Goal: Task Accomplishment & Management: Complete application form

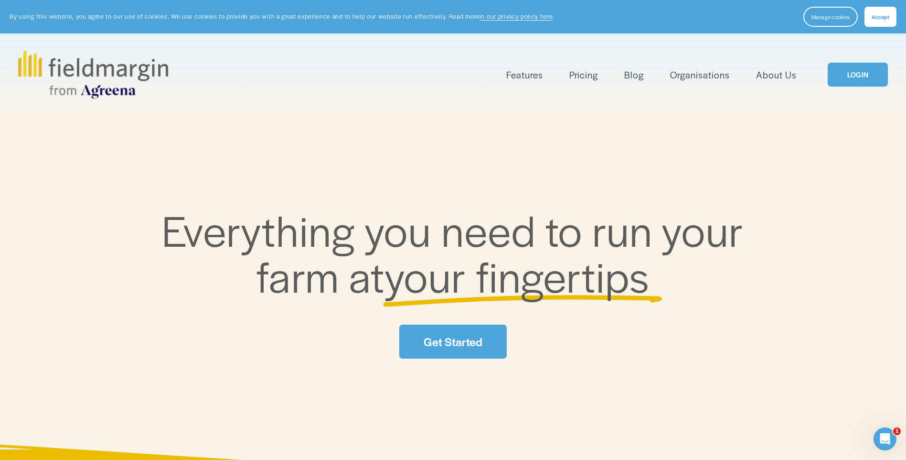
click at [854, 79] on link "LOGIN" at bounding box center [858, 75] width 60 height 24
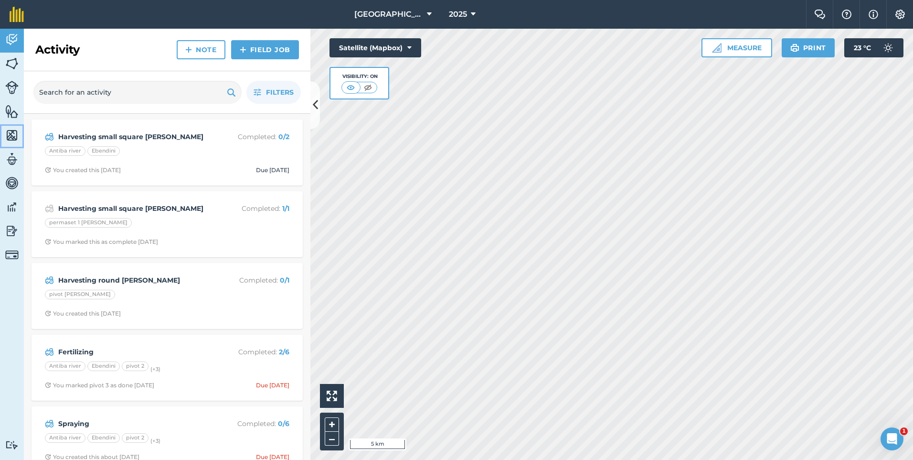
click at [16, 136] on img at bounding box center [11, 135] width 13 height 14
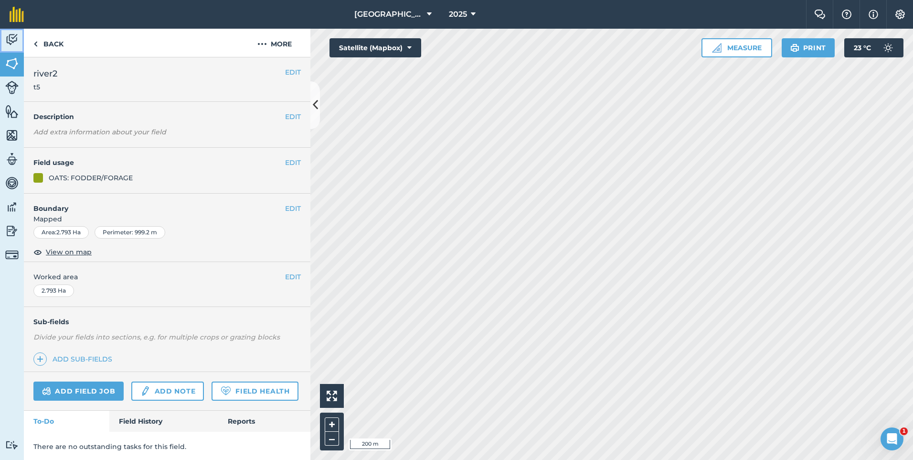
click at [8, 39] on img at bounding box center [11, 39] width 13 height 14
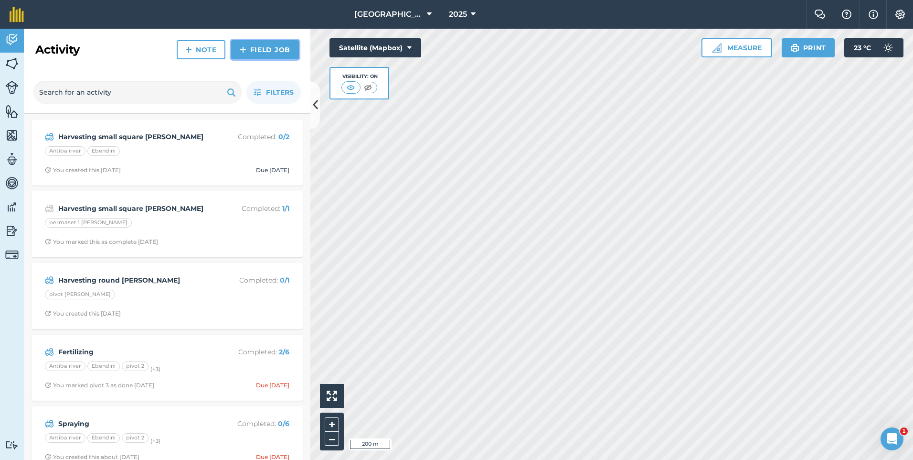
click at [253, 58] on link "Field Job" at bounding box center [265, 49] width 68 height 19
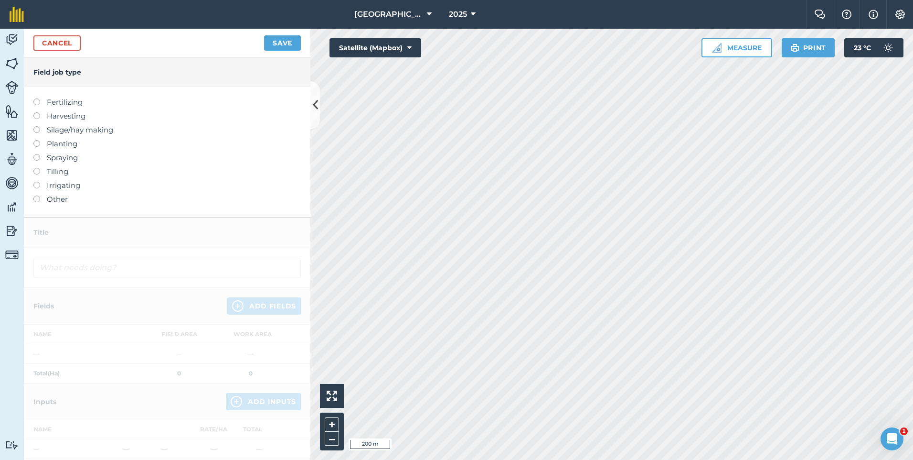
click at [38, 140] on label at bounding box center [39, 140] width 13 height 0
type input "Planting"
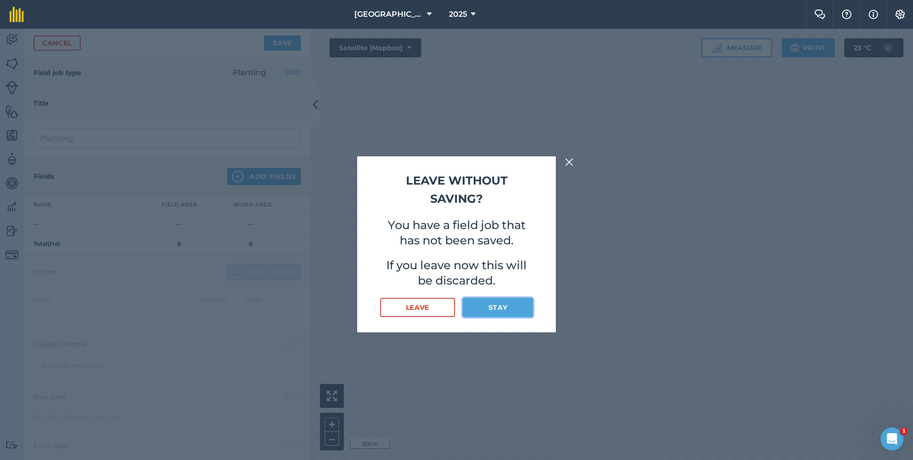
click at [490, 303] on button "Stay" at bounding box center [498, 307] width 70 height 19
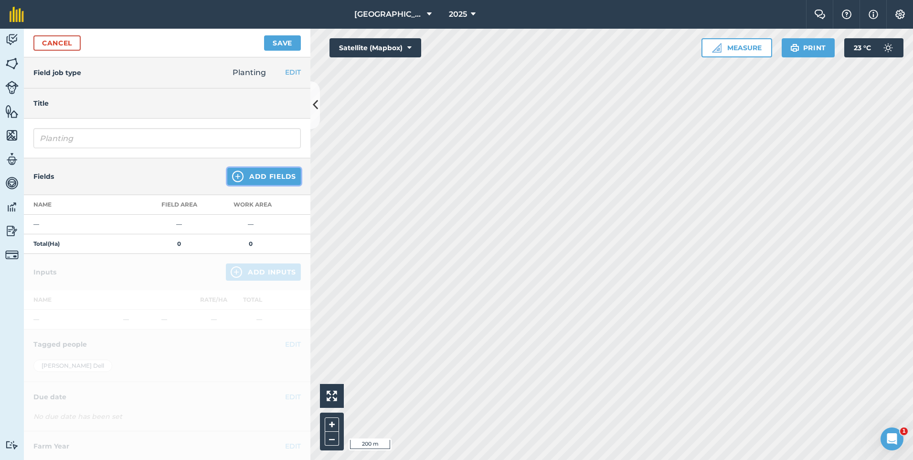
click at [259, 183] on button "Add Fields" at bounding box center [264, 176] width 74 height 17
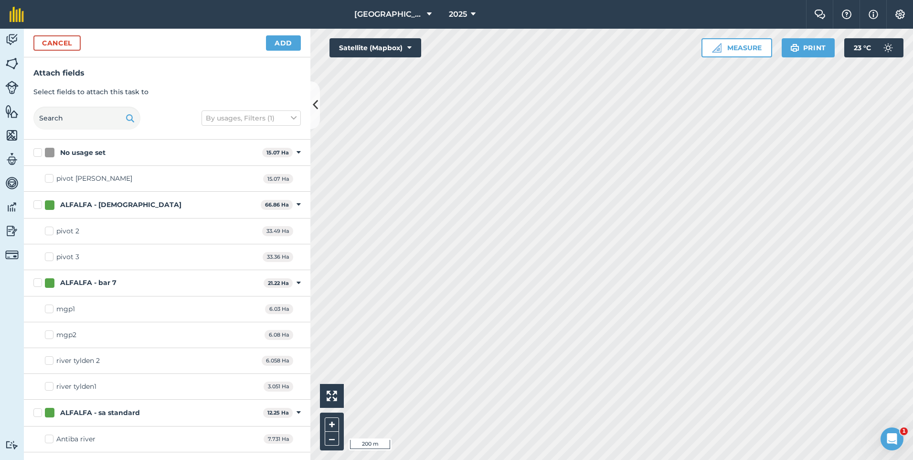
checkbox input "true"
click at [273, 46] on button "Add" at bounding box center [283, 42] width 35 height 15
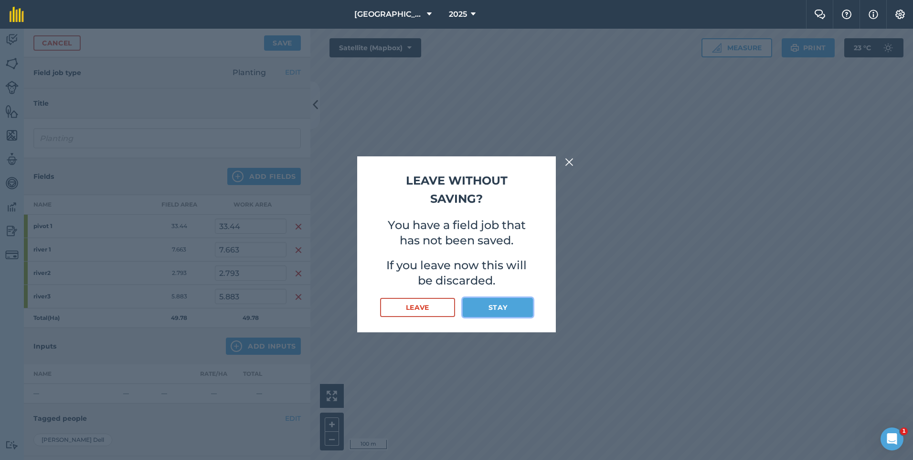
click at [499, 310] on button "Stay" at bounding box center [498, 307] width 70 height 19
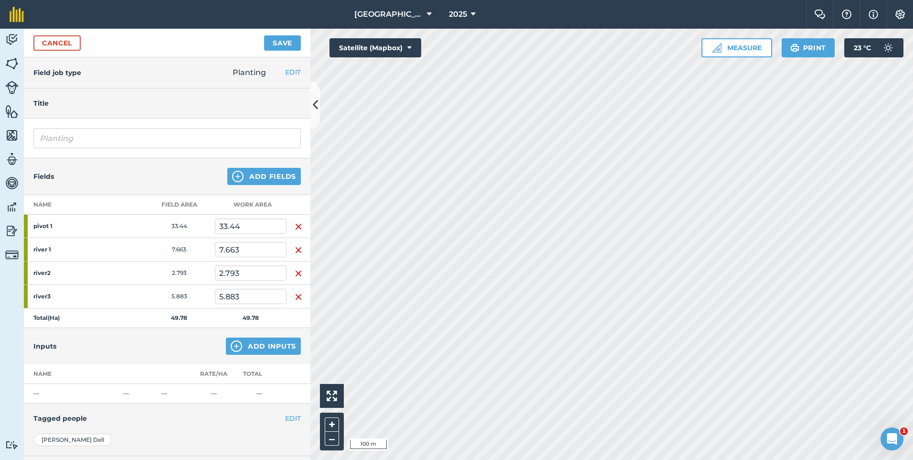
click at [295, 223] on img "button" at bounding box center [299, 226] width 8 height 11
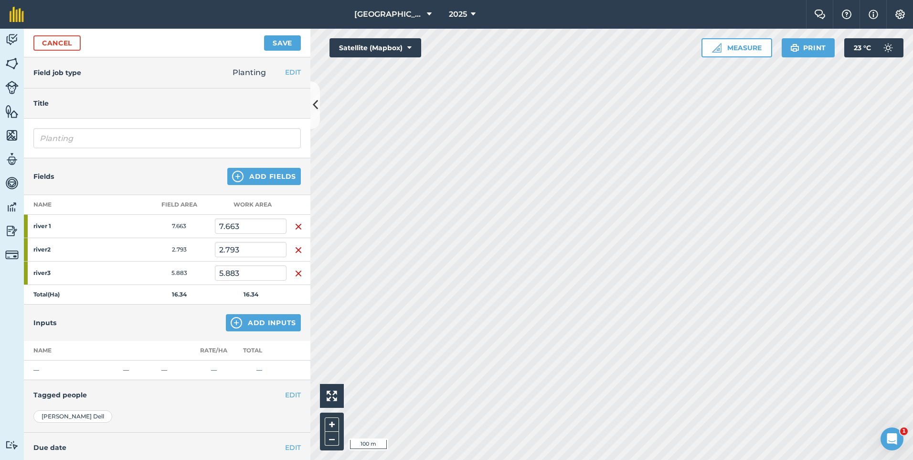
click at [298, 226] on img "button" at bounding box center [299, 226] width 8 height 11
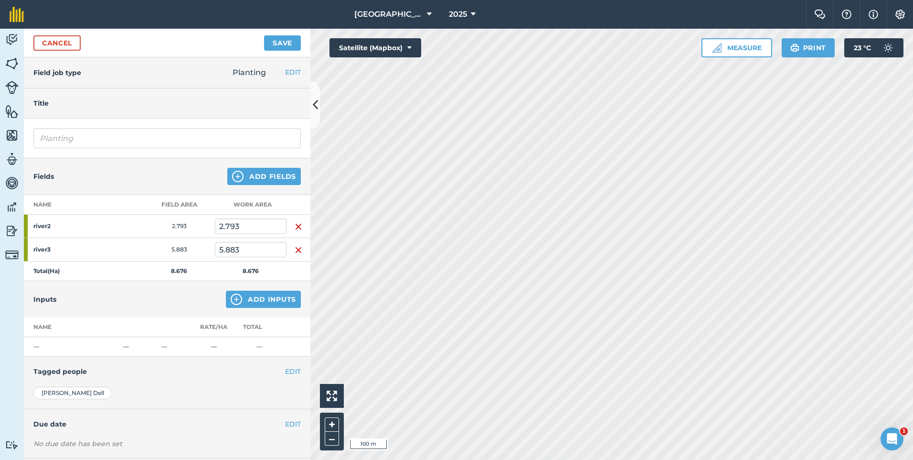
click at [296, 229] on img "button" at bounding box center [299, 226] width 8 height 11
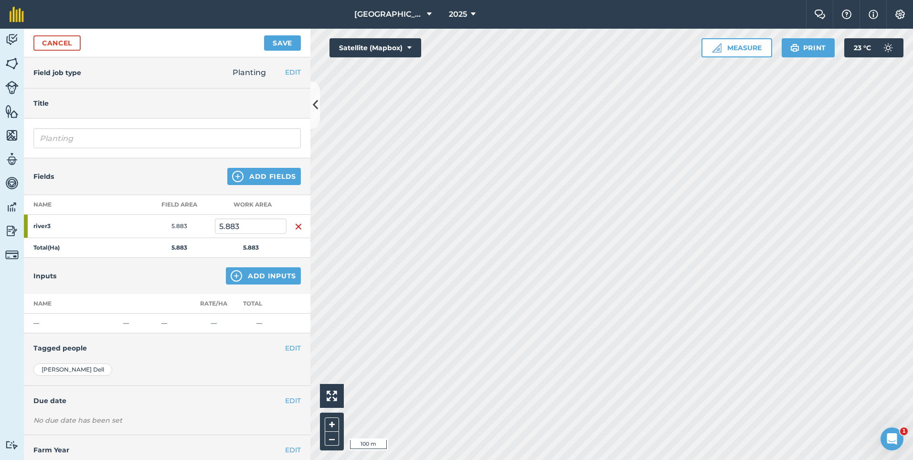
click at [296, 229] on img "button" at bounding box center [299, 226] width 8 height 11
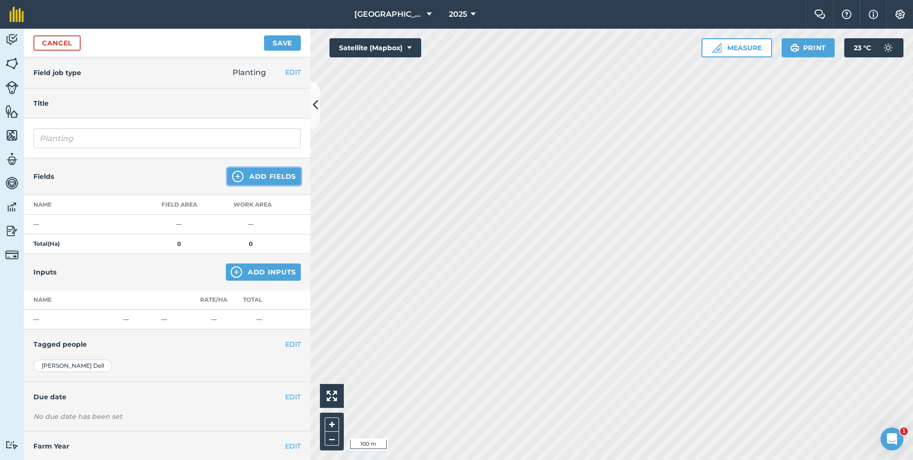
click at [280, 176] on button "Add Fields" at bounding box center [264, 176] width 74 height 17
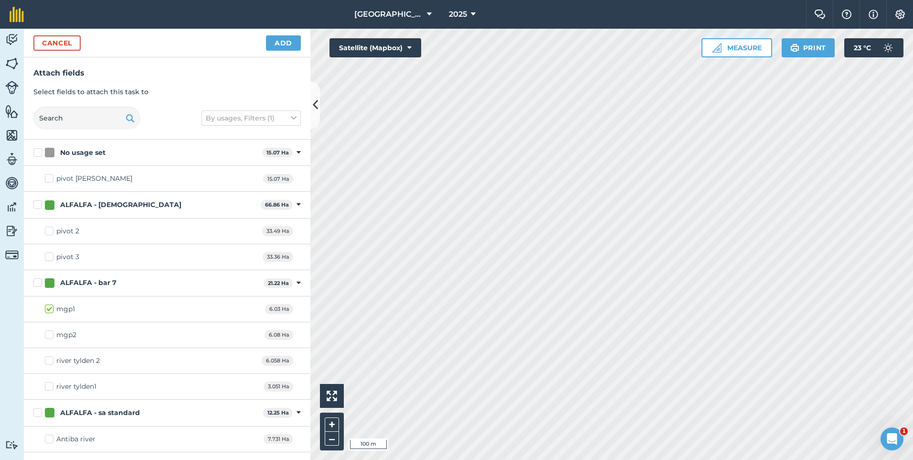
checkbox input "true"
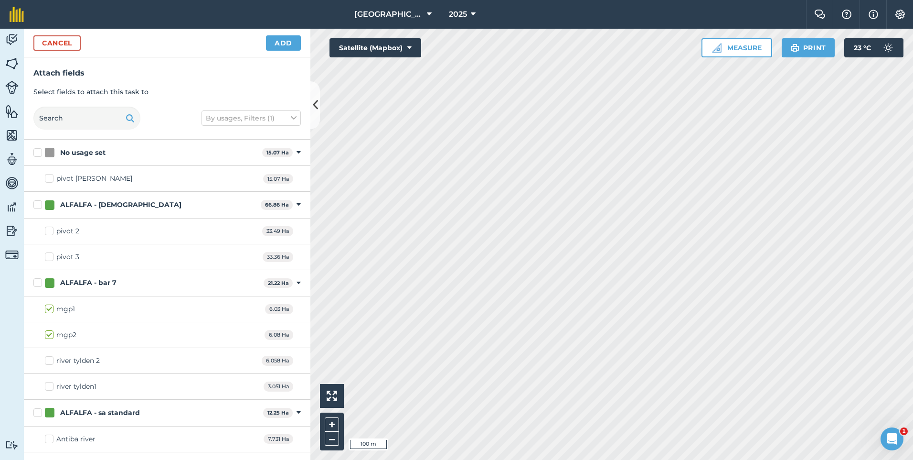
checkbox input "true"
click at [56, 43] on button "Cancel" at bounding box center [56, 42] width 47 height 15
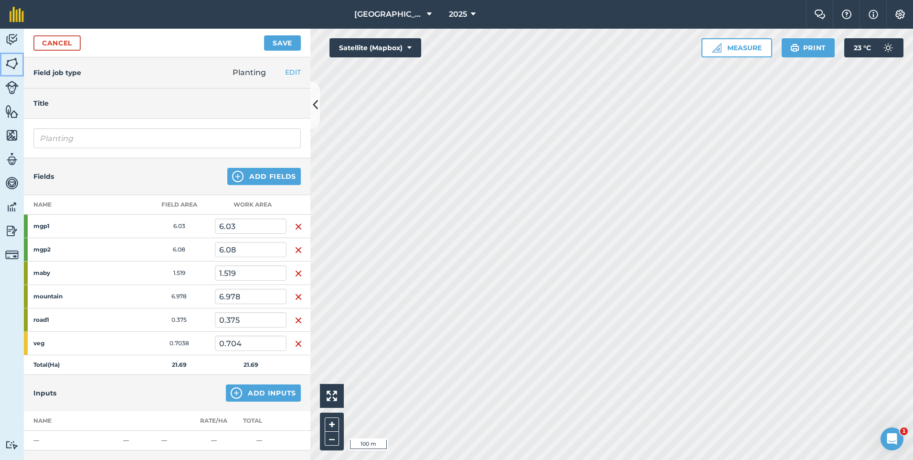
click at [7, 69] on img at bounding box center [11, 63] width 13 height 14
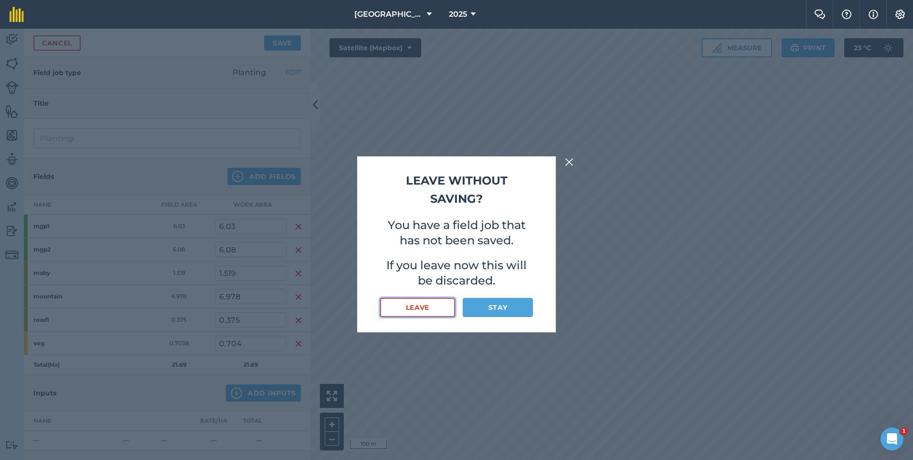
click at [440, 309] on button "Leave" at bounding box center [417, 307] width 75 height 19
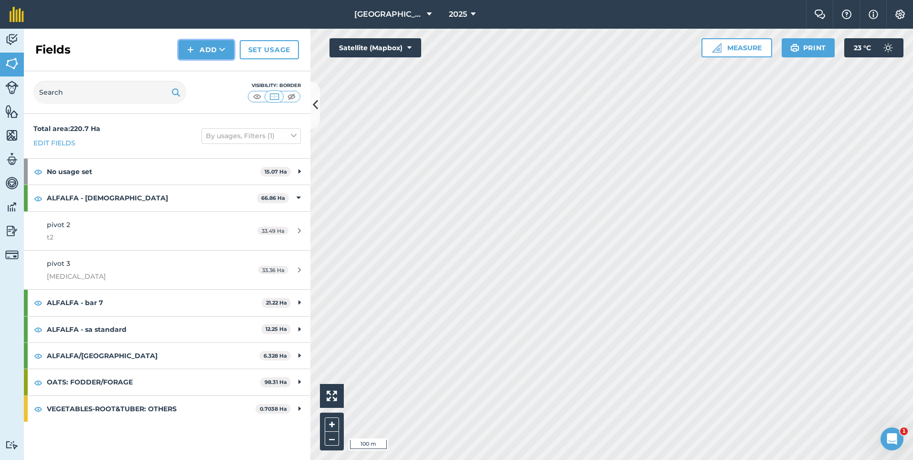
click at [203, 51] on button "Add" at bounding box center [206, 49] width 55 height 19
click at [212, 72] on link "Draw" at bounding box center [206, 71] width 53 height 21
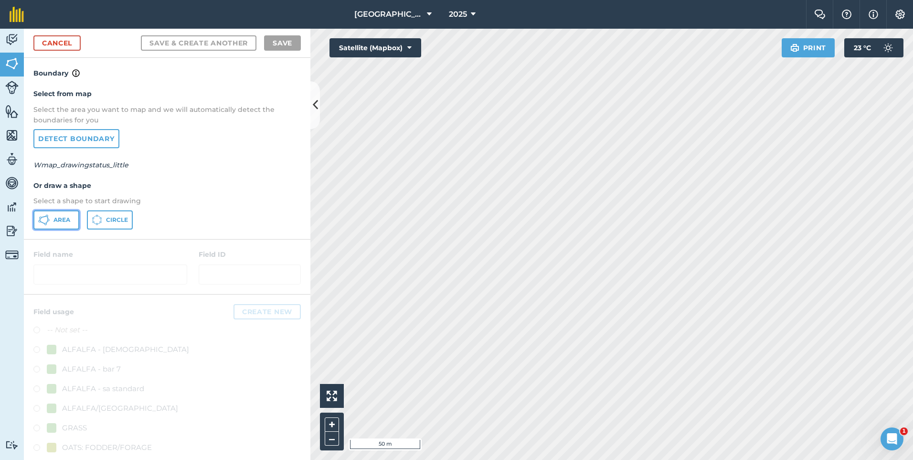
click at [71, 217] on button "Area" at bounding box center [56, 219] width 46 height 19
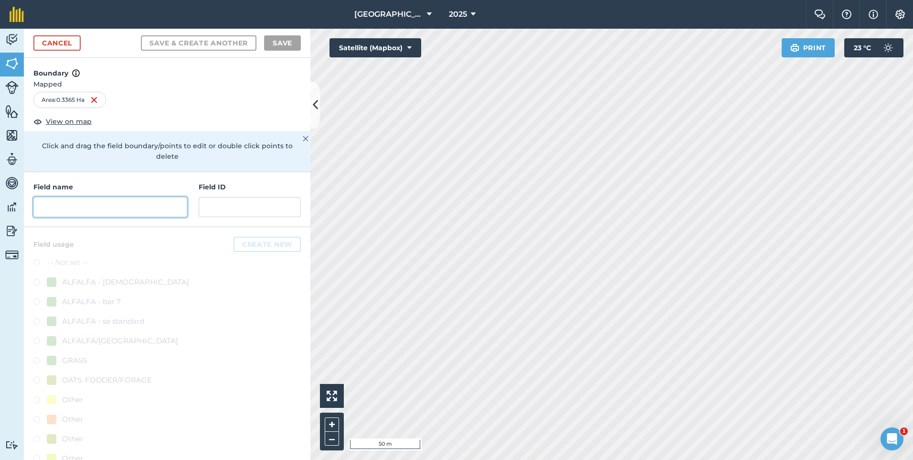
click at [158, 206] on input "text" at bounding box center [110, 207] width 154 height 20
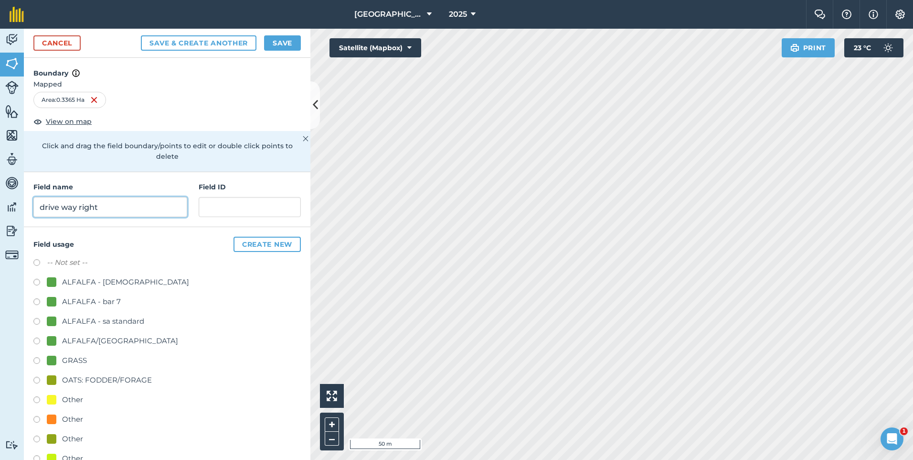
type input "drive way right"
click at [284, 47] on button "Save" at bounding box center [282, 42] width 37 height 15
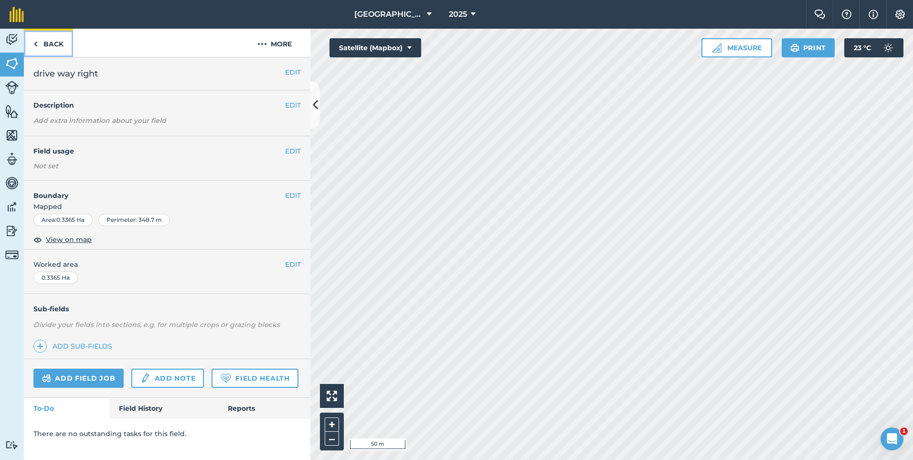
click at [36, 45] on img at bounding box center [35, 43] width 4 height 11
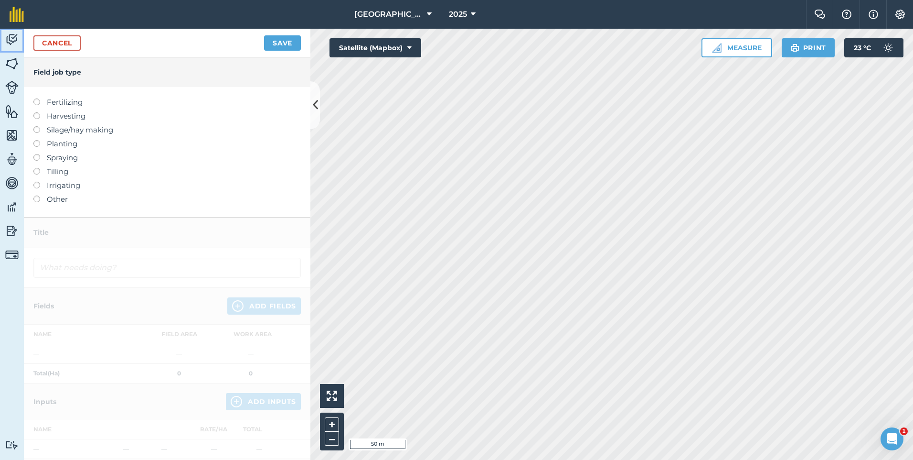
click at [13, 42] on img at bounding box center [11, 39] width 13 height 14
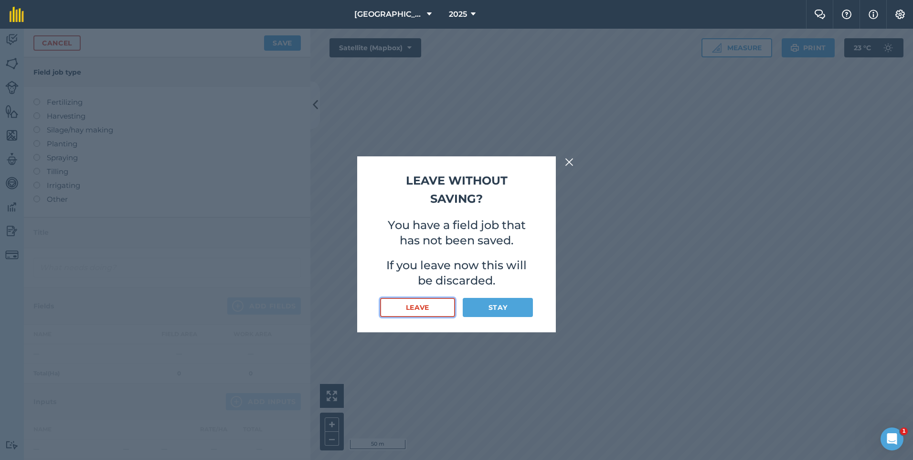
click at [427, 308] on button "Leave" at bounding box center [417, 307] width 75 height 19
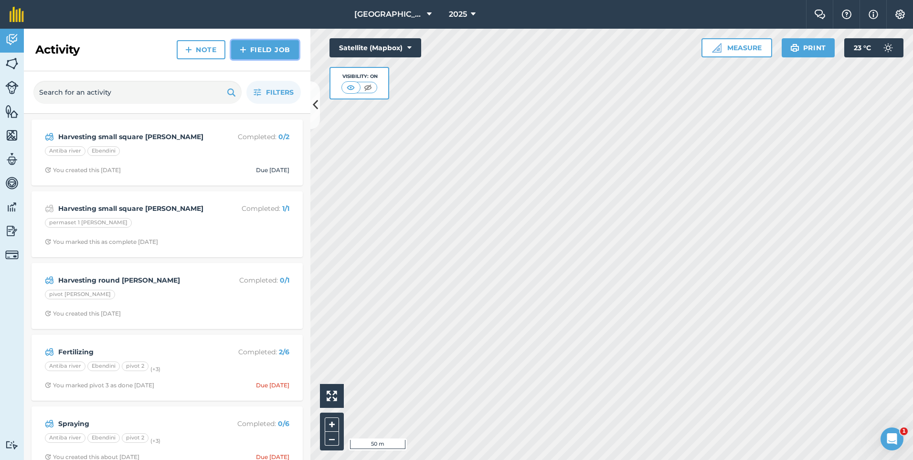
click at [250, 56] on link "Field Job" at bounding box center [265, 49] width 68 height 19
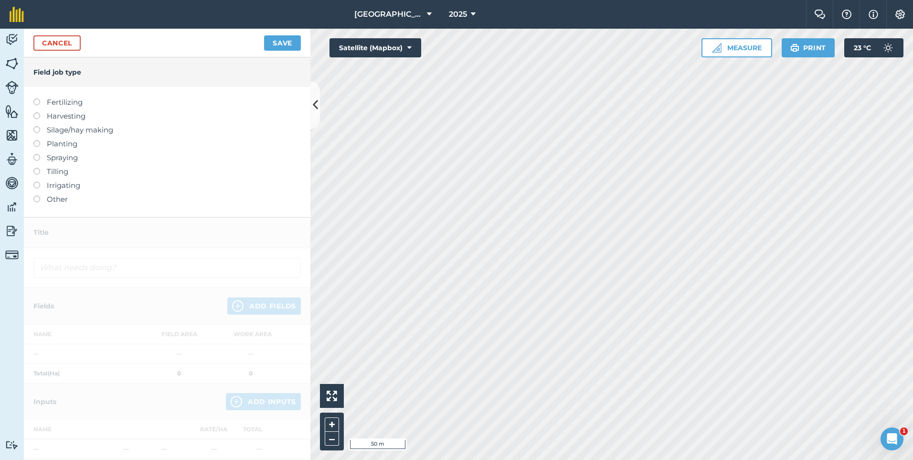
click at [35, 140] on label at bounding box center [39, 140] width 13 height 0
type input "Planting"
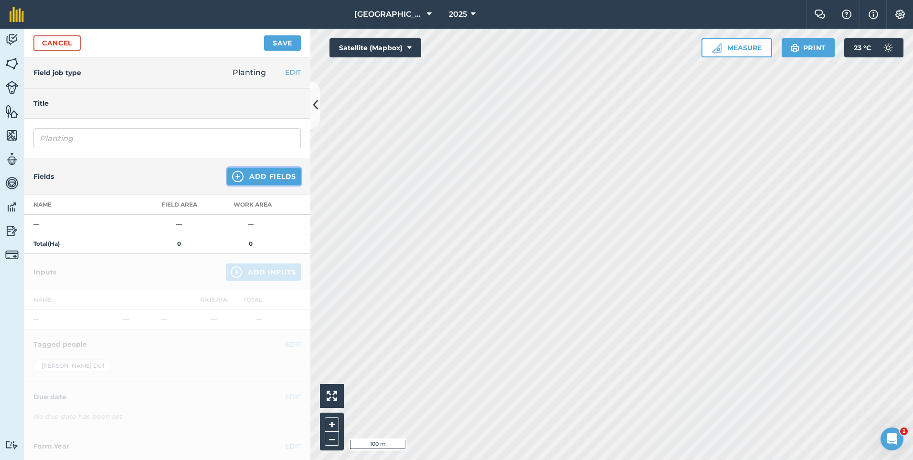
click at [269, 180] on button "Add Fields" at bounding box center [264, 176] width 74 height 17
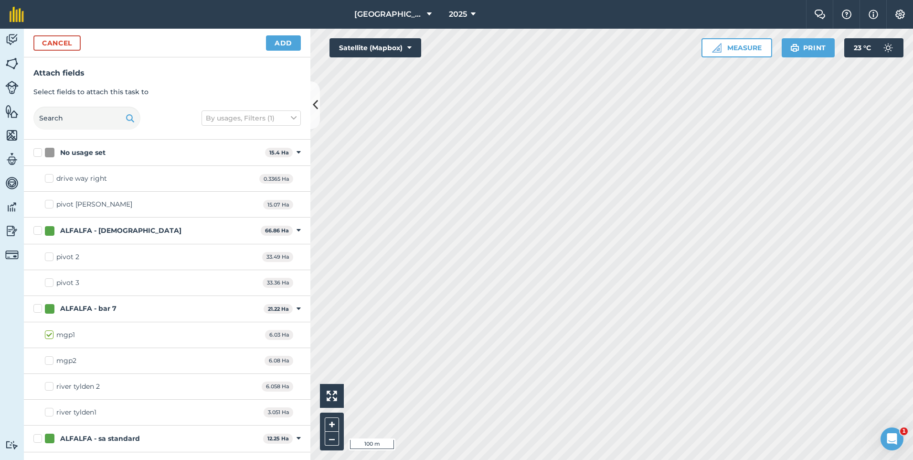
checkbox input "true"
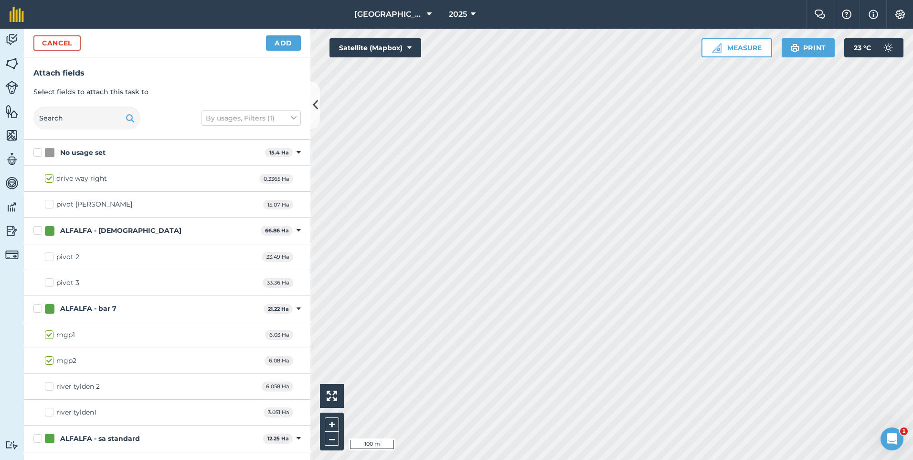
checkbox input "true"
click at [283, 38] on button "Add" at bounding box center [283, 42] width 35 height 15
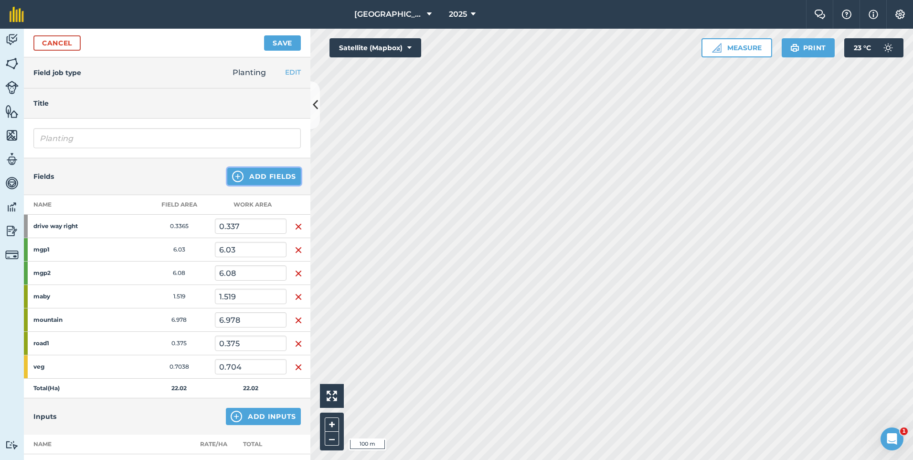
click at [235, 174] on img at bounding box center [237, 176] width 11 height 11
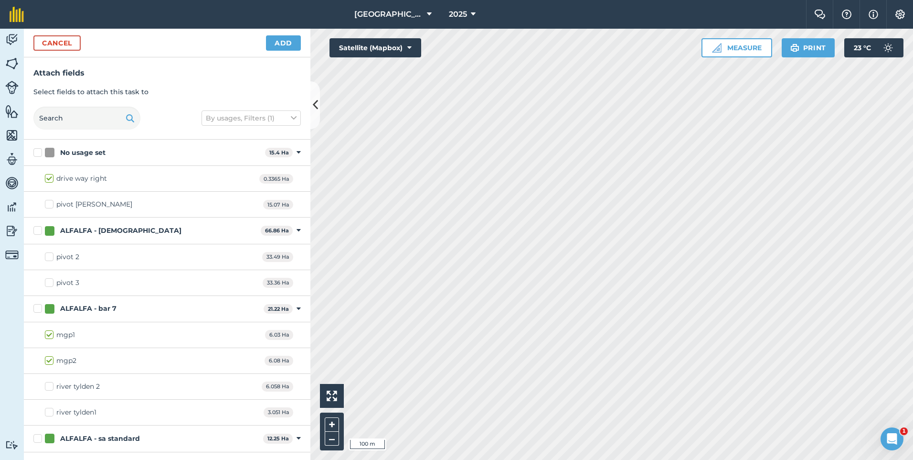
checkbox input "true"
click at [284, 42] on button "Add" at bounding box center [283, 42] width 35 height 15
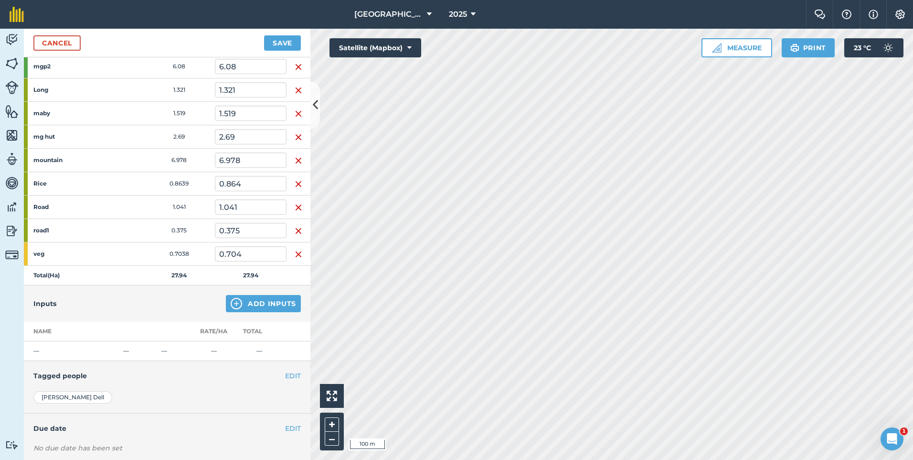
scroll to position [191, 0]
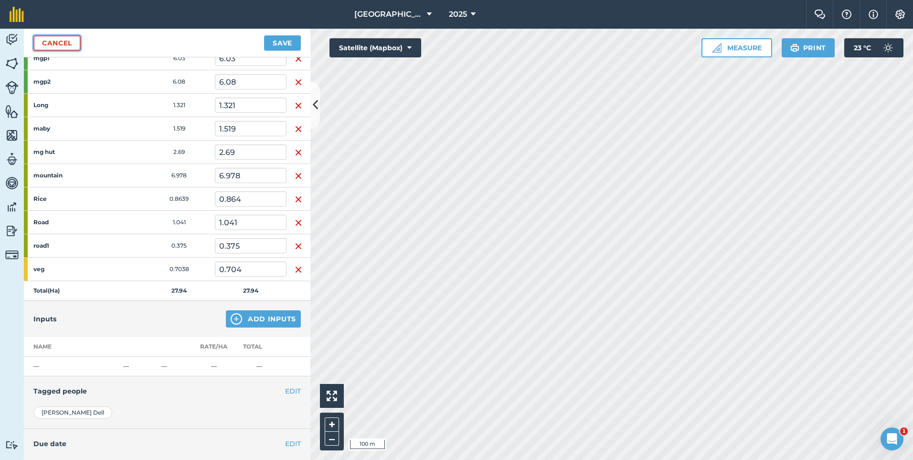
click at [58, 43] on link "Cancel" at bounding box center [56, 42] width 47 height 15
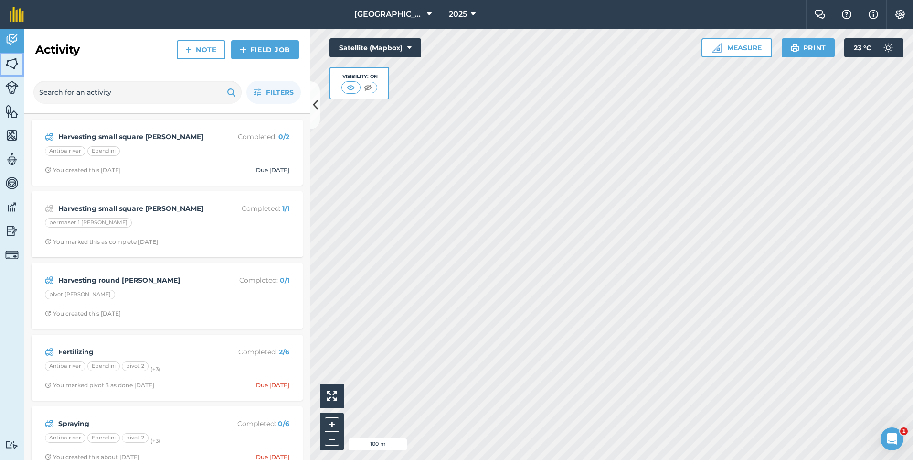
click at [5, 64] on link "Fields" at bounding box center [12, 65] width 24 height 24
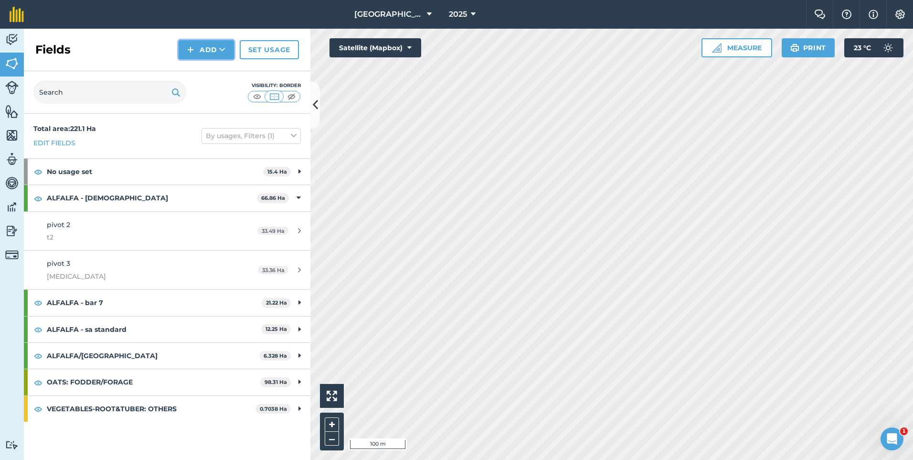
click at [184, 53] on button "Add" at bounding box center [206, 49] width 55 height 19
click at [207, 72] on link "Draw" at bounding box center [206, 71] width 53 height 21
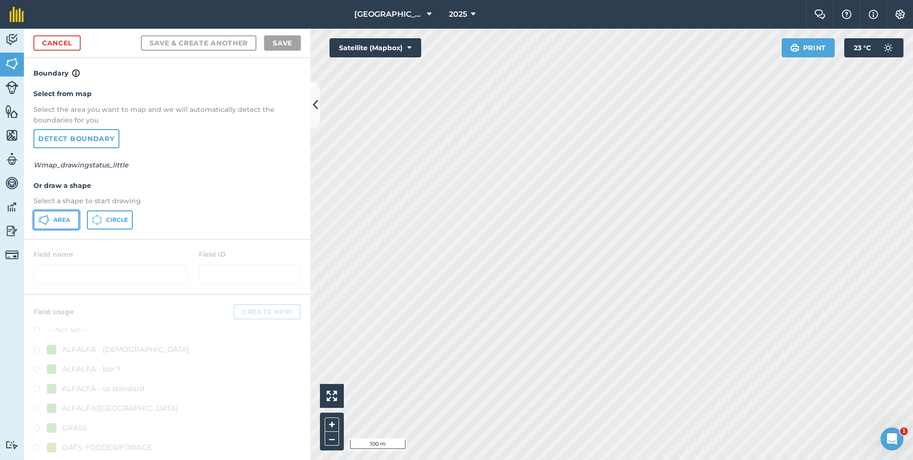
click at [47, 218] on icon at bounding box center [43, 219] width 11 height 11
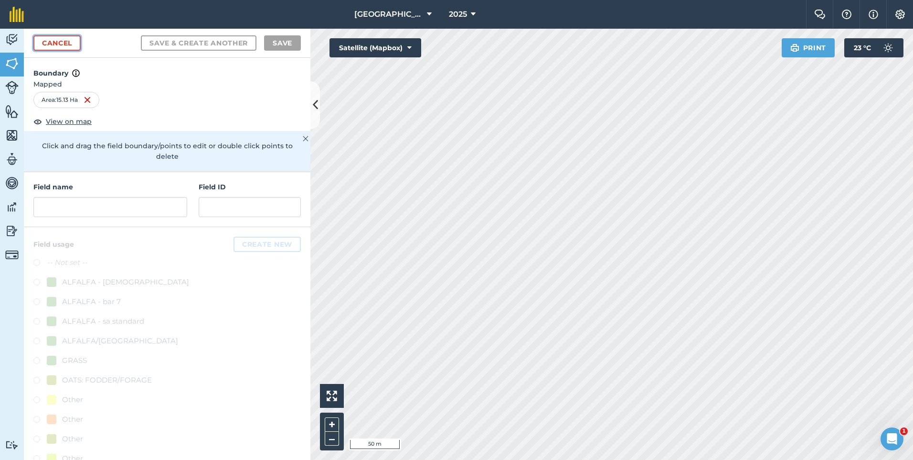
click at [75, 42] on link "Cancel" at bounding box center [56, 42] width 47 height 15
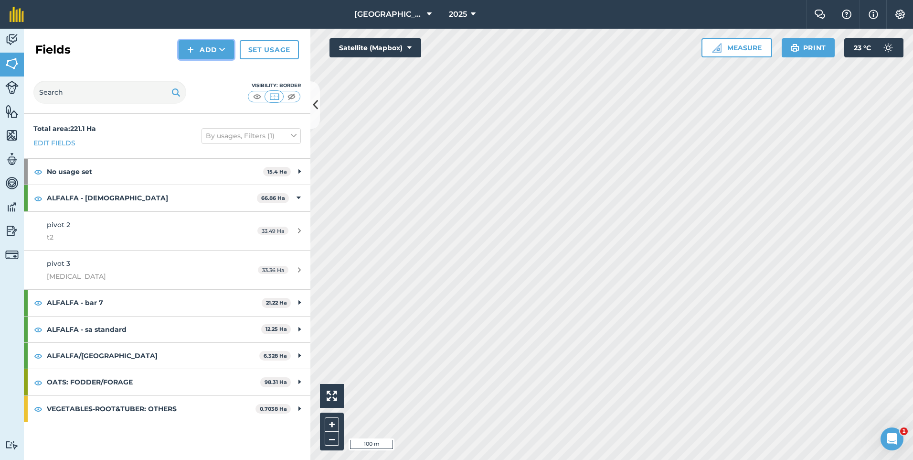
click at [198, 50] on button "Add" at bounding box center [206, 49] width 55 height 19
click at [210, 76] on link "Draw" at bounding box center [206, 71] width 53 height 21
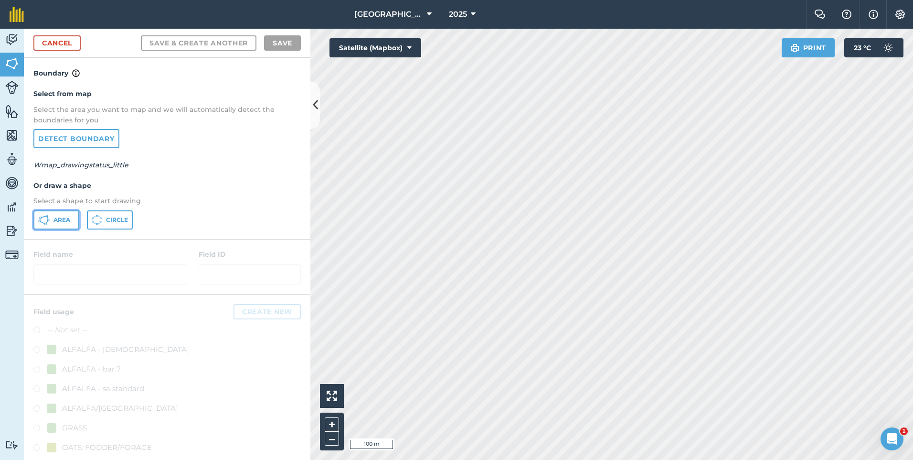
click at [61, 223] on span "Area" at bounding box center [62, 220] width 17 height 8
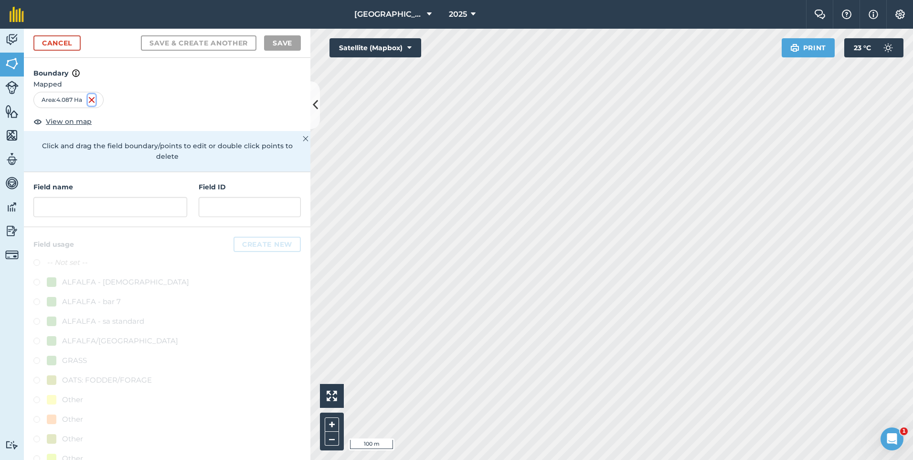
click at [93, 100] on img at bounding box center [92, 99] width 8 height 11
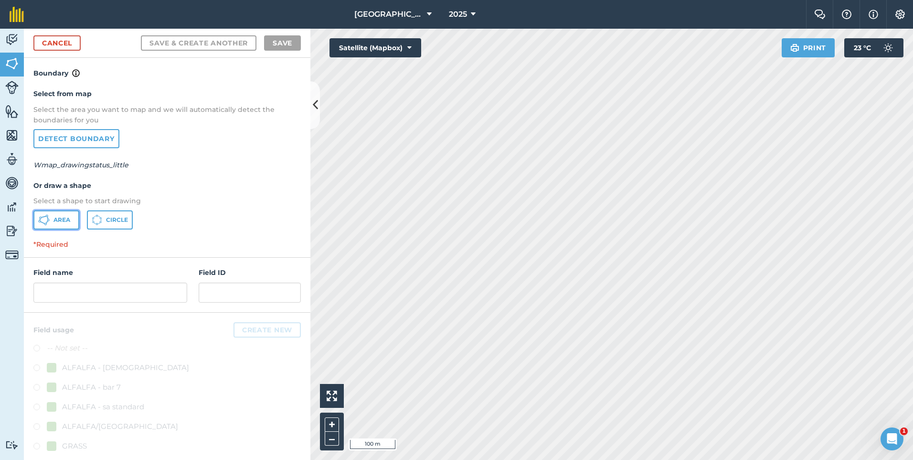
click at [53, 215] on button "Area" at bounding box center [56, 219] width 46 height 19
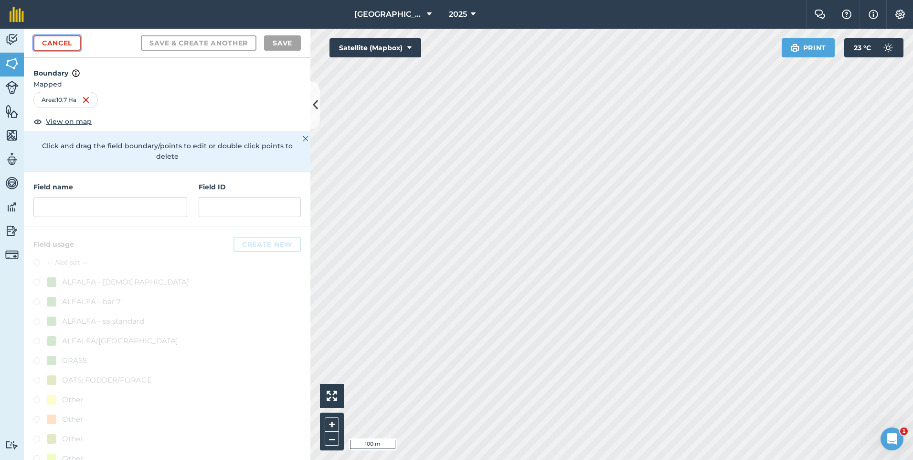
click at [70, 40] on link "Cancel" at bounding box center [56, 42] width 47 height 15
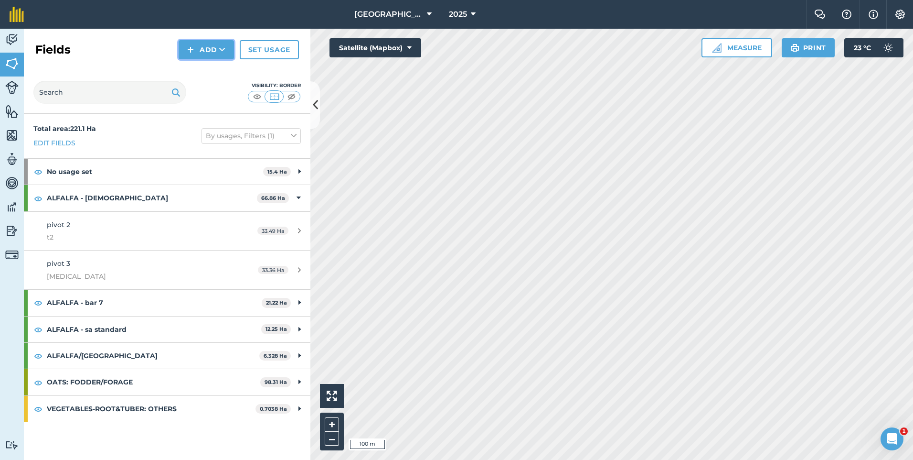
click at [189, 54] on img at bounding box center [190, 49] width 7 height 11
click at [205, 73] on link "Draw" at bounding box center [206, 71] width 53 height 21
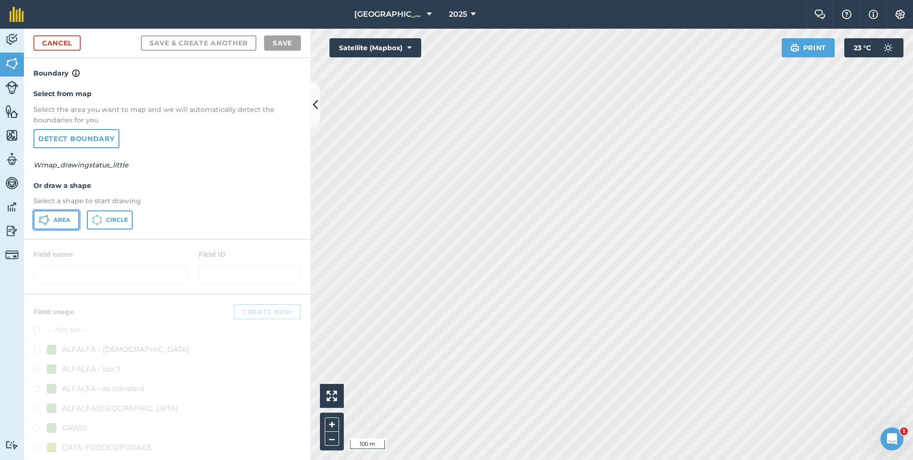
click at [61, 217] on span "Area" at bounding box center [62, 220] width 17 height 8
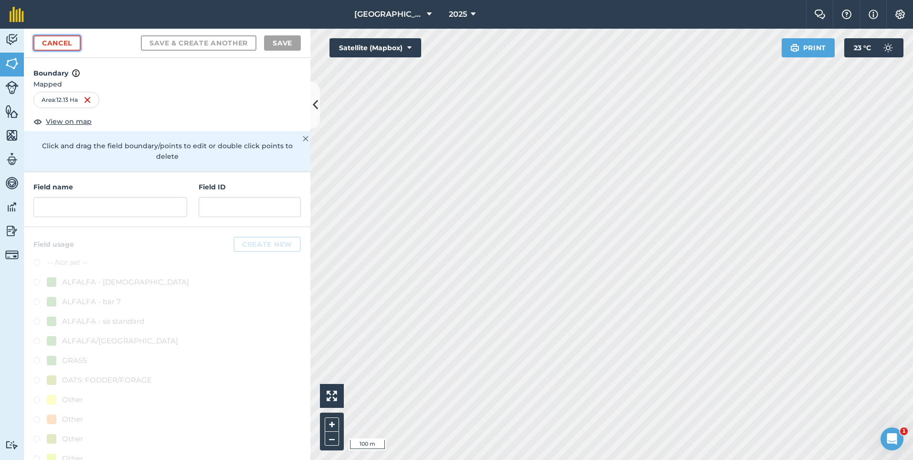
click at [61, 43] on link "Cancel" at bounding box center [56, 42] width 47 height 15
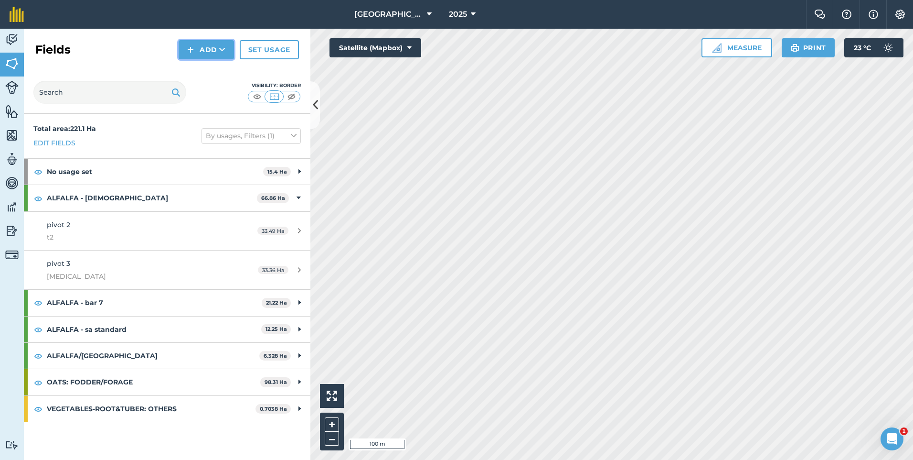
click at [201, 51] on button "Add" at bounding box center [206, 49] width 55 height 19
click at [226, 72] on link "Draw" at bounding box center [206, 71] width 53 height 21
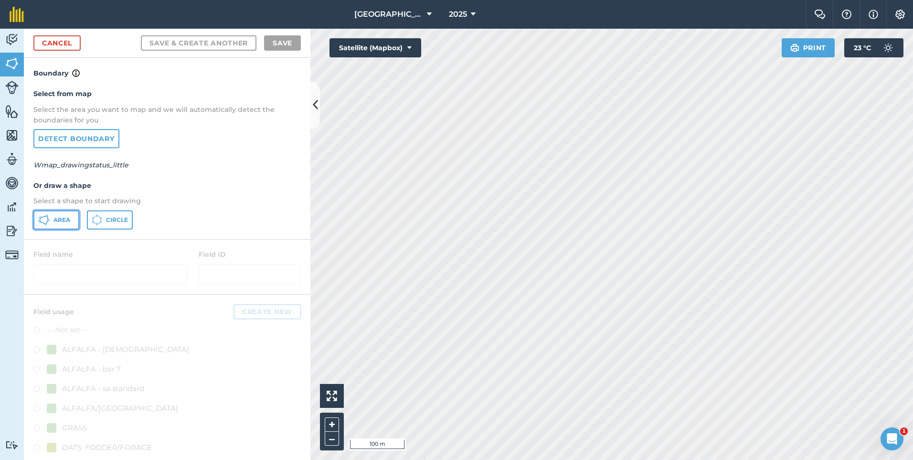
click at [63, 217] on span "Area" at bounding box center [62, 220] width 17 height 8
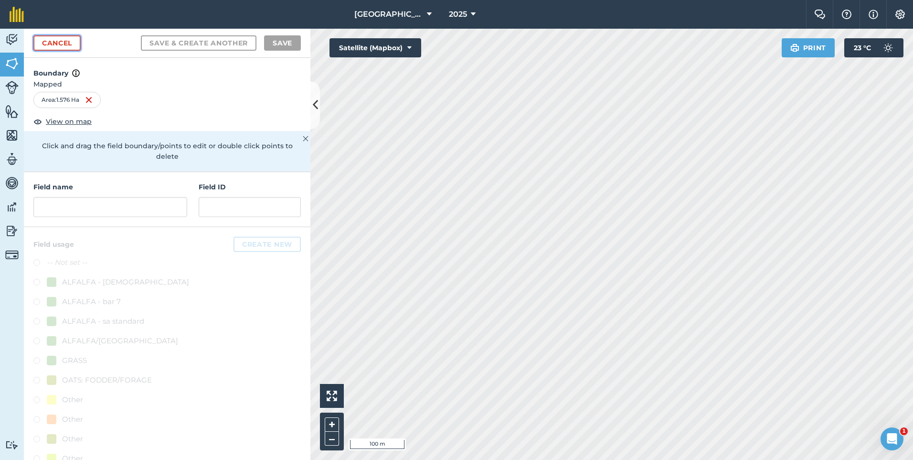
click at [77, 47] on link "Cancel" at bounding box center [56, 42] width 47 height 15
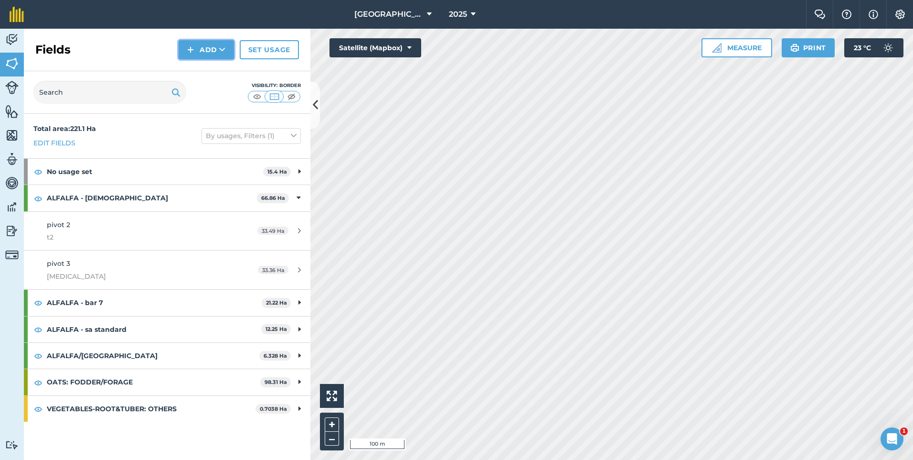
click at [213, 54] on button "Add" at bounding box center [206, 49] width 55 height 19
click at [208, 72] on link "Draw" at bounding box center [206, 71] width 53 height 21
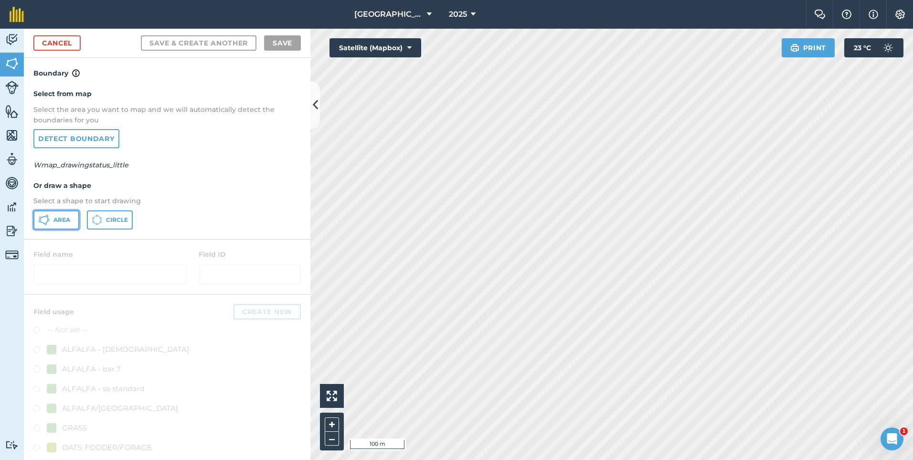
click at [67, 218] on span "Area" at bounding box center [62, 220] width 17 height 8
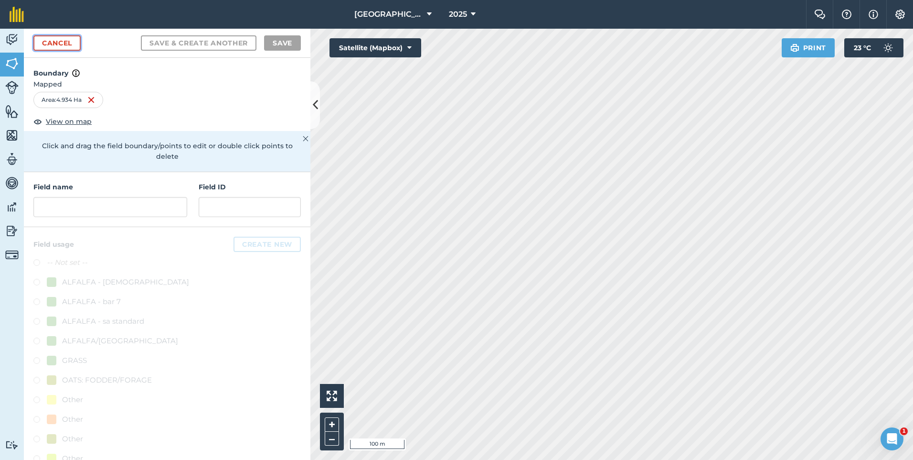
click at [61, 37] on link "Cancel" at bounding box center [56, 42] width 47 height 15
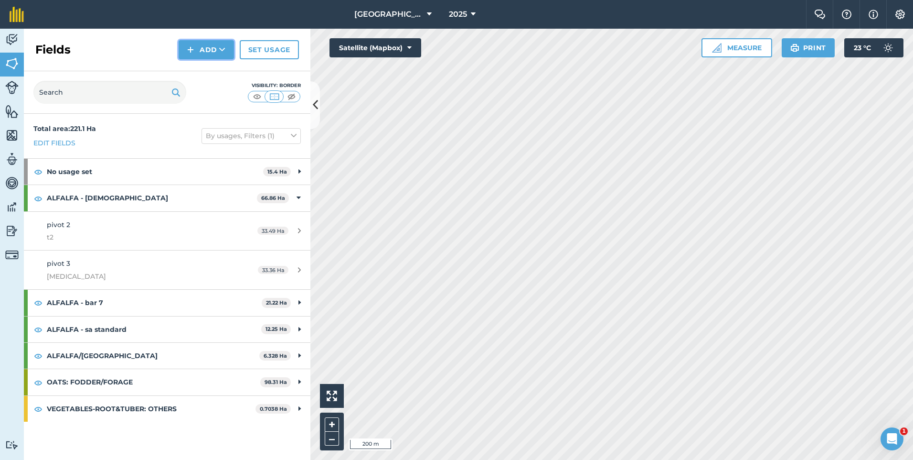
click at [193, 48] on img at bounding box center [190, 49] width 7 height 11
click at [215, 72] on link "Draw" at bounding box center [206, 71] width 53 height 21
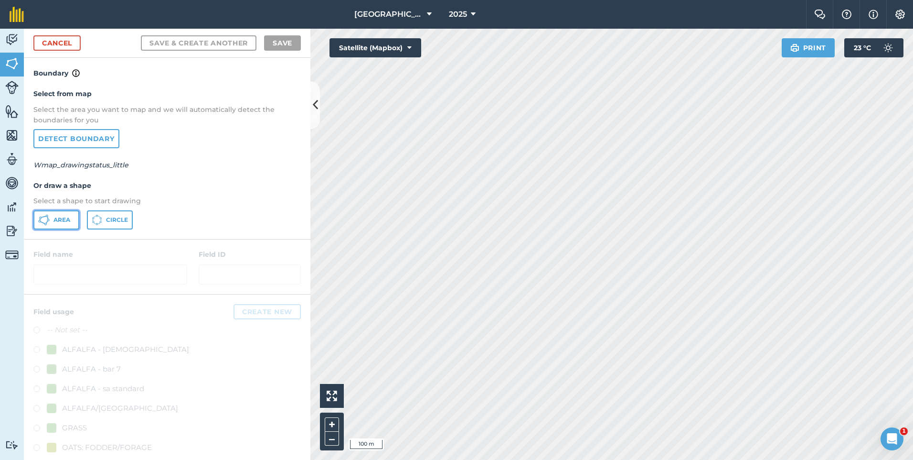
click at [63, 225] on button "Area" at bounding box center [56, 219] width 46 height 19
click at [64, 47] on link "Cancel" at bounding box center [56, 42] width 47 height 15
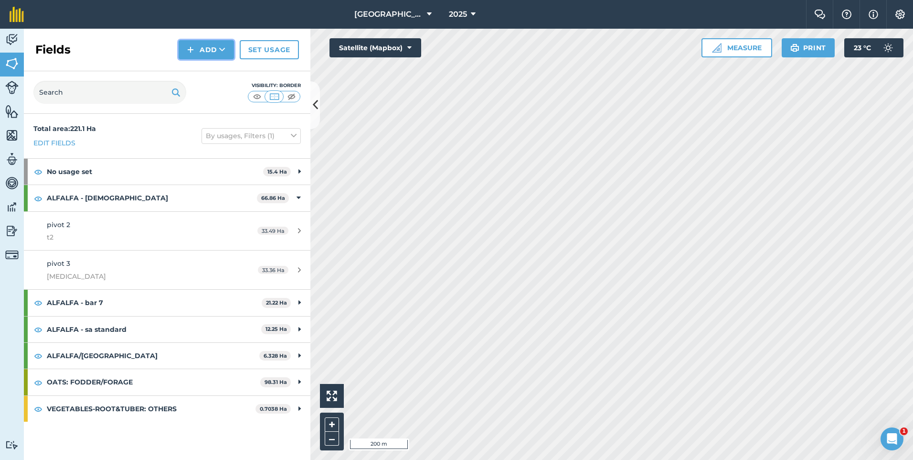
click at [207, 49] on button "Add" at bounding box center [206, 49] width 55 height 19
click at [190, 70] on link "Draw" at bounding box center [206, 71] width 53 height 21
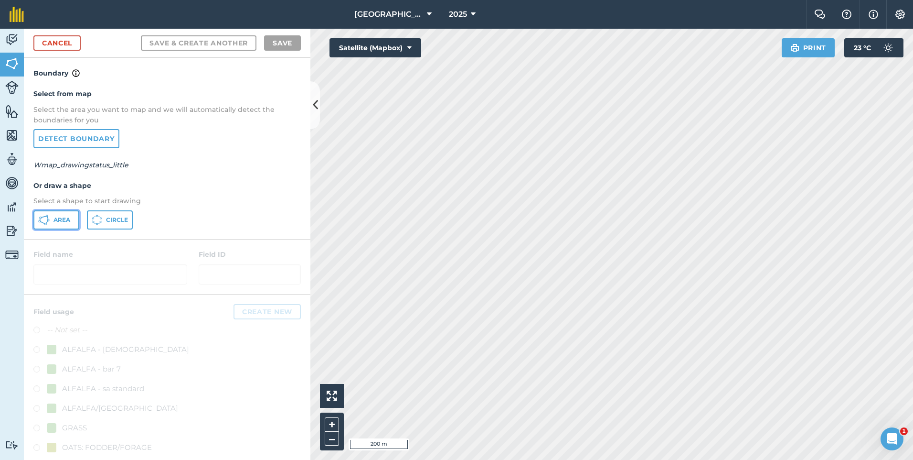
click at [63, 222] on span "Area" at bounding box center [62, 220] width 17 height 8
